Goal: Navigation & Orientation: Go to known website

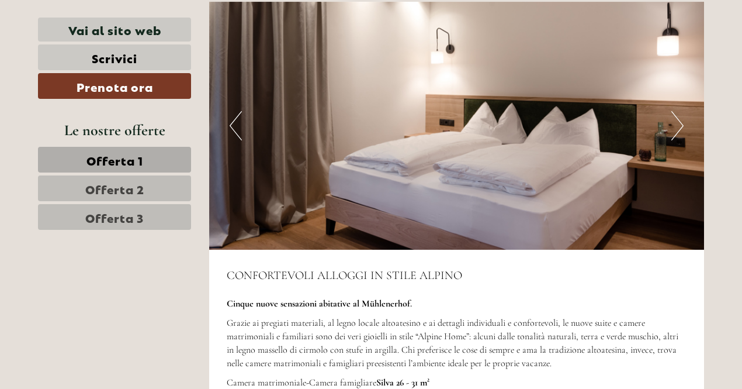
scroll to position [3079, 0]
click at [673, 132] on button "Next" at bounding box center [677, 124] width 12 height 29
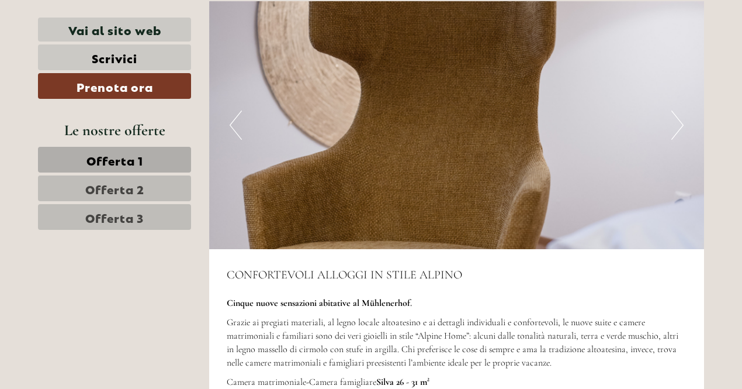
click at [684, 131] on img at bounding box center [457, 125] width 496 height 248
click at [684, 135] on img at bounding box center [457, 125] width 496 height 248
click at [675, 134] on button "Next" at bounding box center [677, 124] width 12 height 29
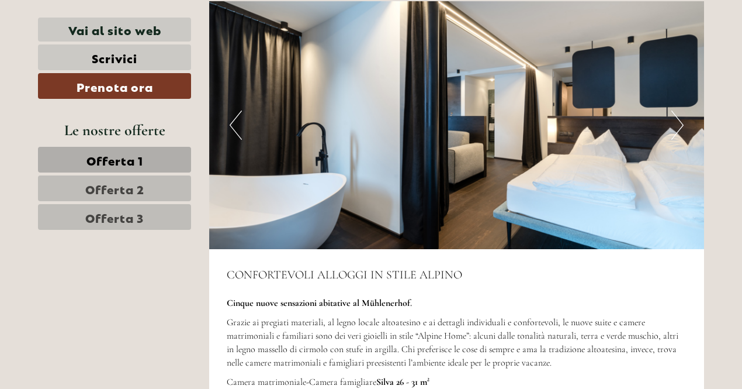
click at [673, 129] on button "Next" at bounding box center [677, 124] width 12 height 29
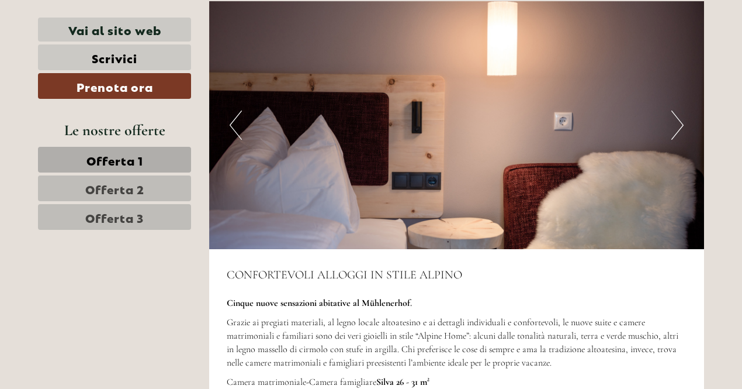
click at [674, 124] on button "Next" at bounding box center [677, 124] width 12 height 29
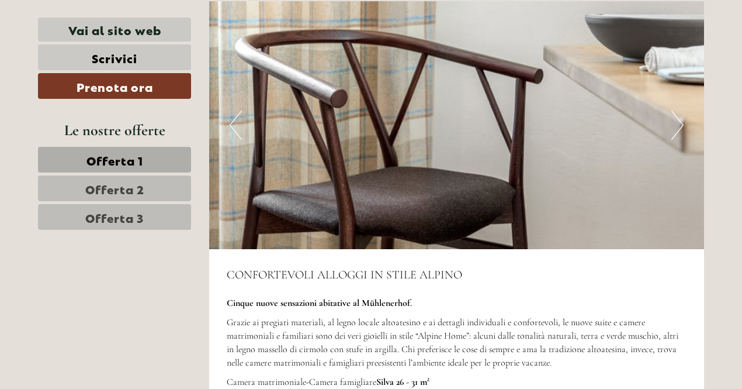
click at [666, 126] on img at bounding box center [457, 125] width 496 height 248
click at [662, 129] on img at bounding box center [457, 125] width 496 height 248
click at [675, 130] on button "Next" at bounding box center [677, 124] width 12 height 29
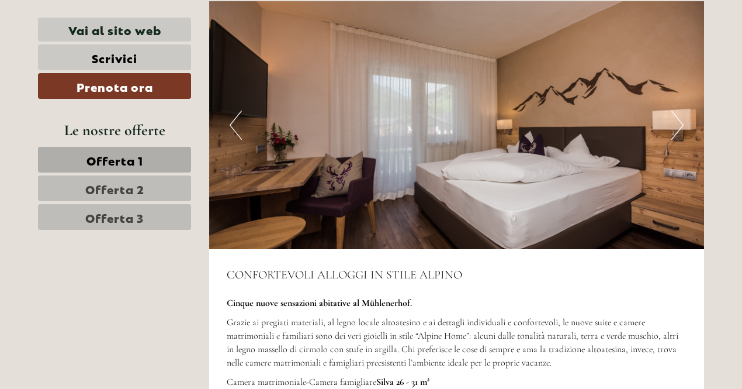
click at [674, 127] on button "Next" at bounding box center [677, 124] width 12 height 29
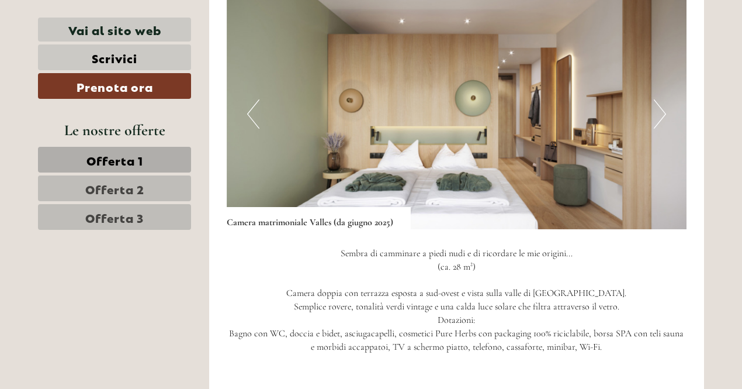
scroll to position [769, 0]
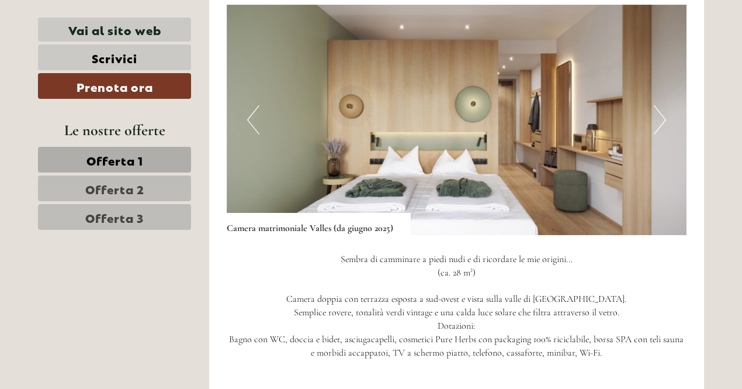
click at [665, 124] on button "Next" at bounding box center [660, 119] width 12 height 29
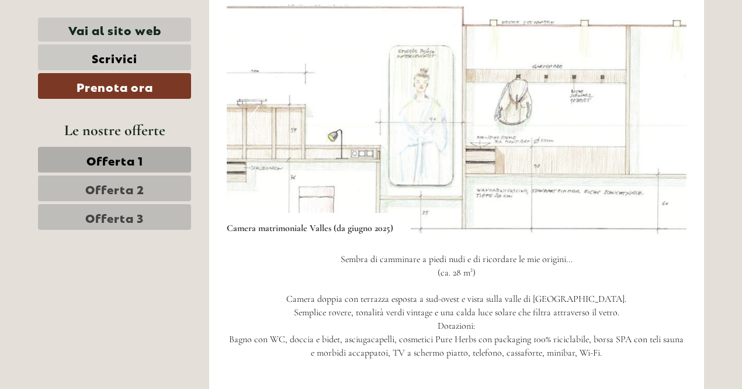
click at [667, 127] on img at bounding box center [457, 120] width 460 height 230
click at [678, 140] on img at bounding box center [457, 120] width 460 height 230
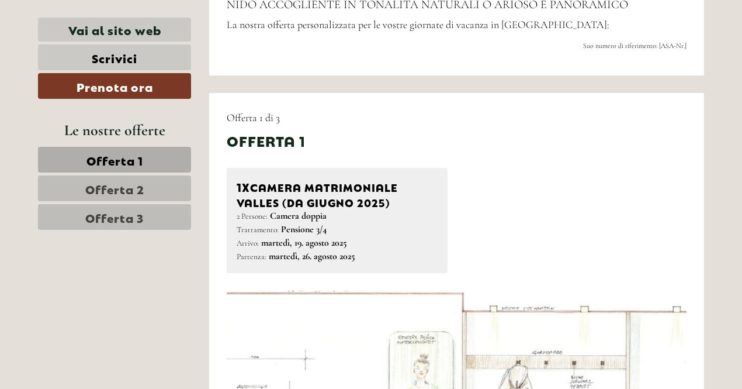
scroll to position [479, 0]
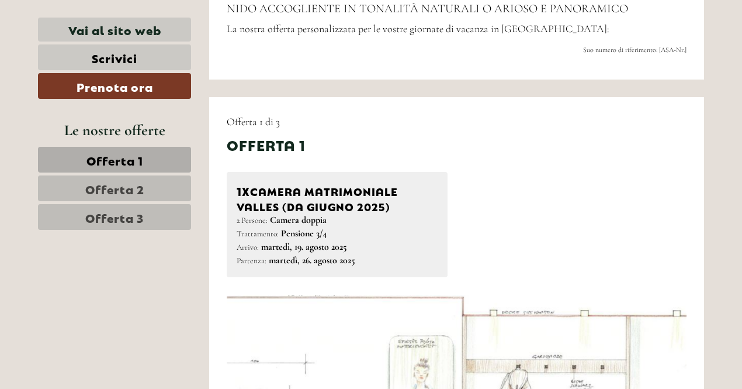
drag, startPoint x: 235, startPoint y: 188, endPoint x: 424, endPoint y: 213, distance: 189.7
click at [424, 213] on div "1x Camera matrimoniale [PERSON_NAME] (da [DATE]) 2 Persone: Camera doppia Tratt…" at bounding box center [337, 224] width 221 height 105
copy div "1x Camera matrimoniale [PERSON_NAME] (da [DATE])"
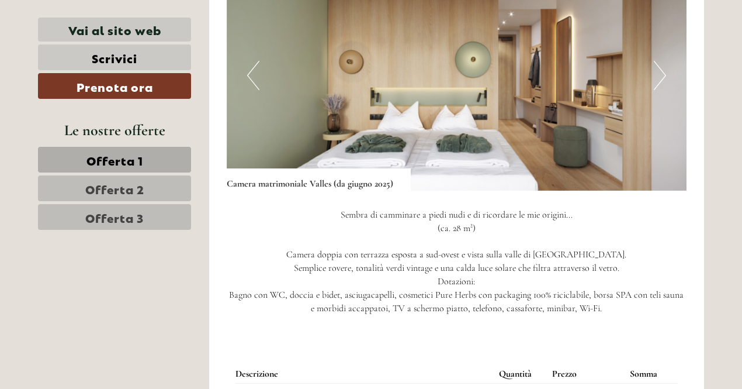
scroll to position [807, 0]
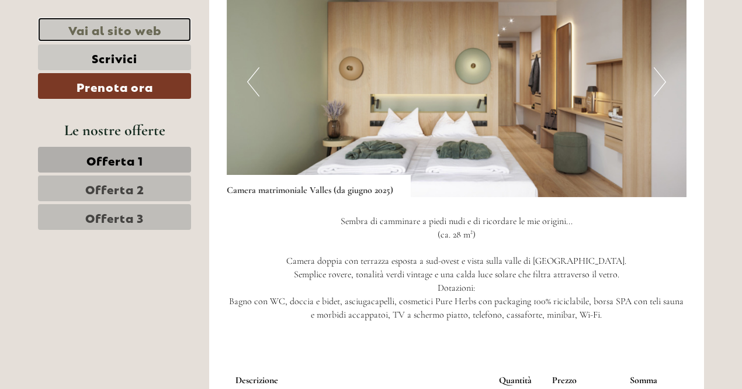
click at [167, 29] on link "Vai al sito web" at bounding box center [114, 30] width 153 height 24
